Goal: Transaction & Acquisition: Purchase product/service

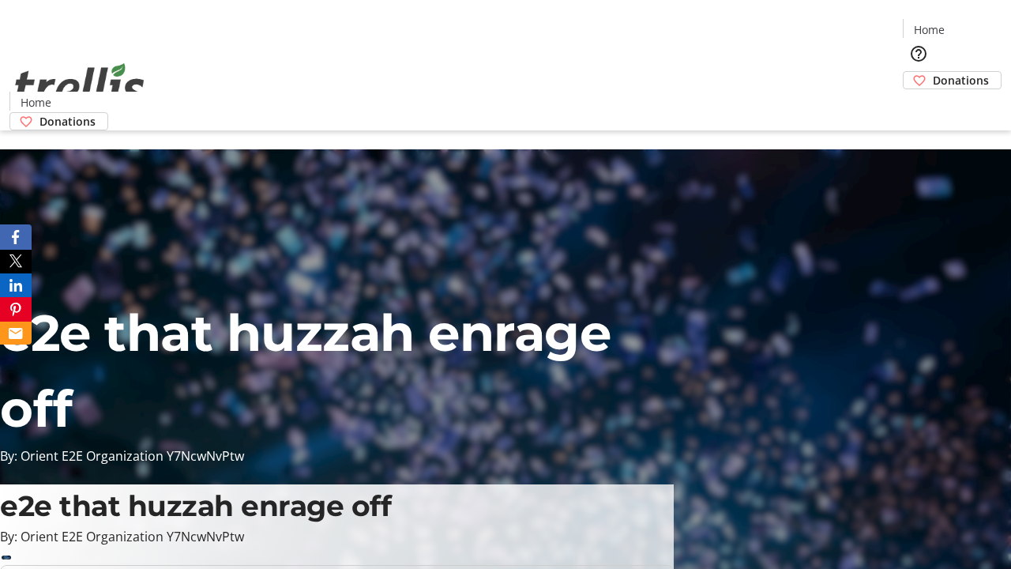
click at [933, 72] on span "Donations" at bounding box center [961, 80] width 56 height 17
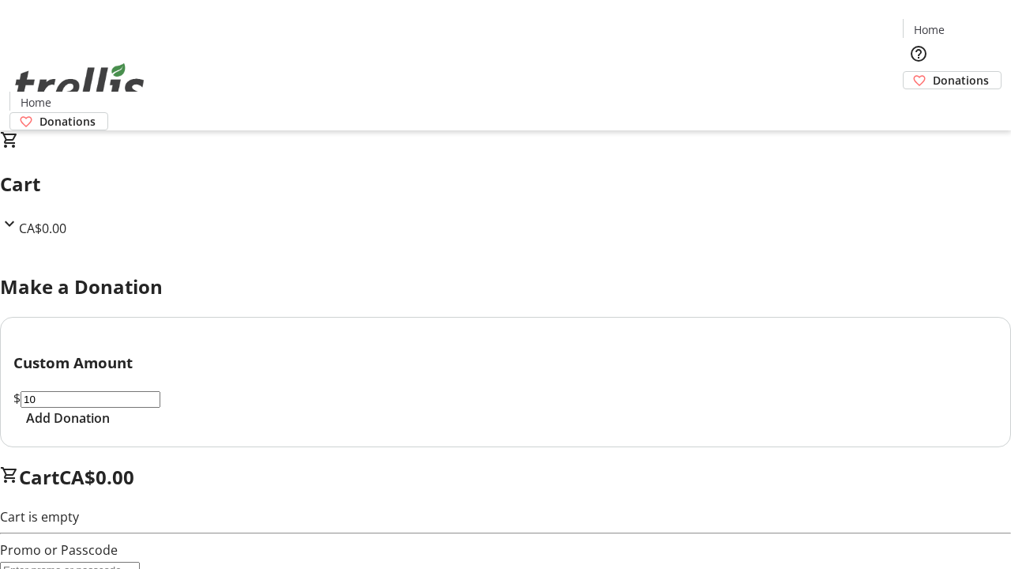
click at [110, 427] on span "Add Donation" at bounding box center [68, 417] width 84 height 19
select select "CA"
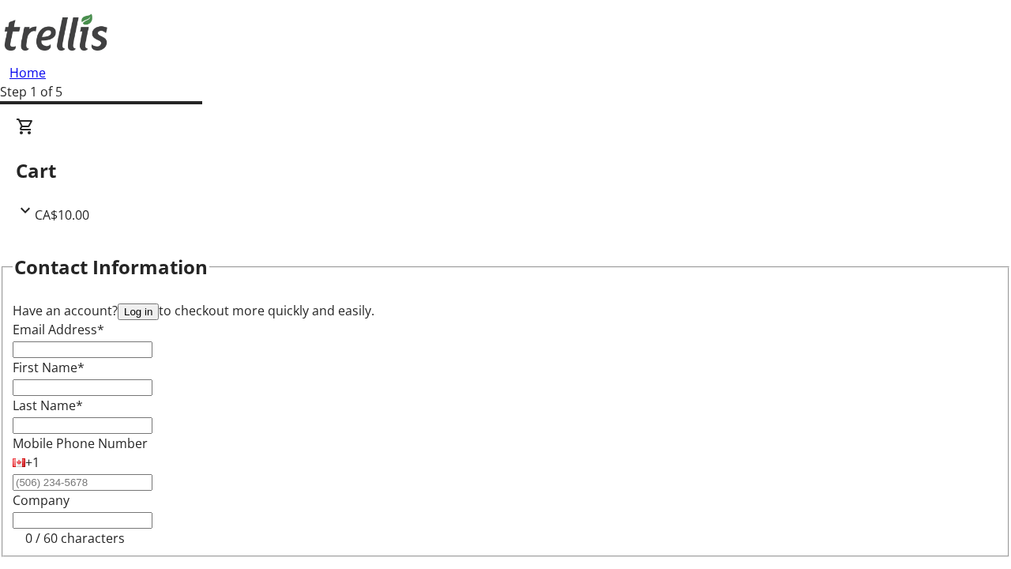
click at [159, 303] on button "Log in" at bounding box center [138, 311] width 41 height 17
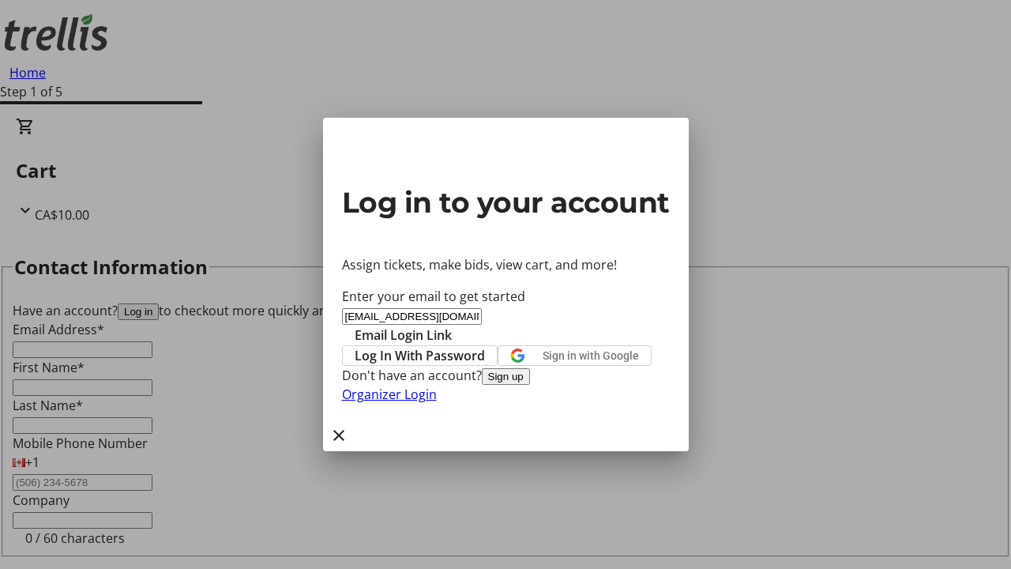
type input "[EMAIL_ADDRESS][DOMAIN_NAME]"
click at [452, 325] on span "Email Login Link" at bounding box center [403, 334] width 97 height 19
